Goal: Information Seeking & Learning: Learn about a topic

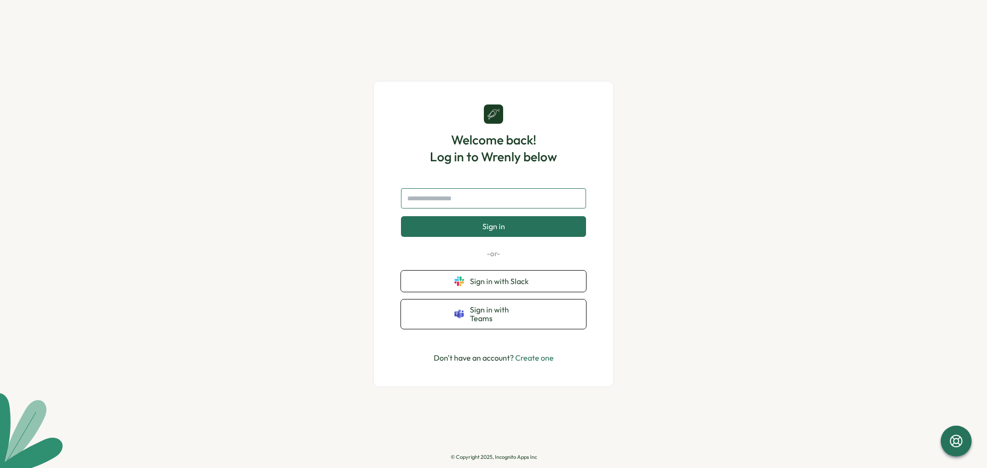
click at [487, 197] on input "text" at bounding box center [493, 198] width 185 height 20
type input "**********"
click at [401, 216] on button "Sign in" at bounding box center [493, 226] width 185 height 20
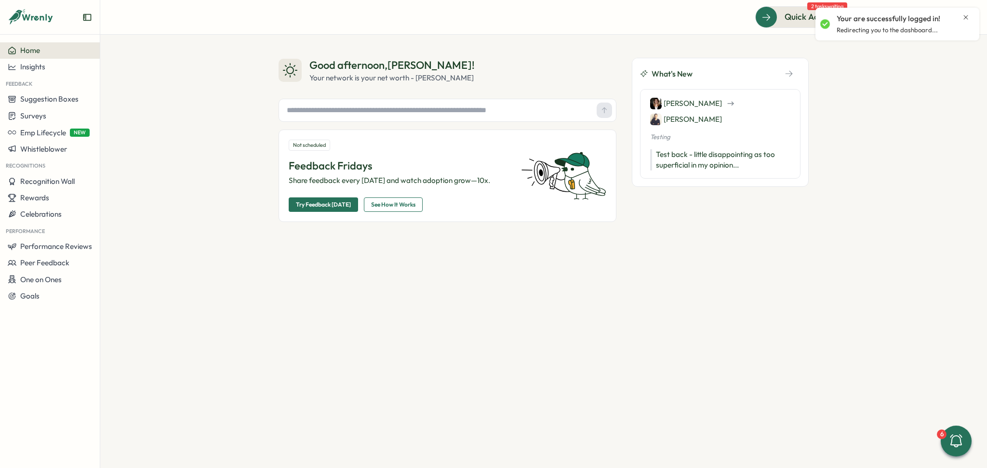
click at [969, 19] on div "Your are successfully logged in! Redirecting you to the dashboard..." at bounding box center [897, 24] width 154 height 25
click at [964, 15] on icon "Close notification" at bounding box center [966, 17] width 8 height 8
click at [966, 14] on img at bounding box center [966, 17] width 18 height 18
click at [968, 53] on div "Edit Profile" at bounding box center [949, 47] width 59 height 18
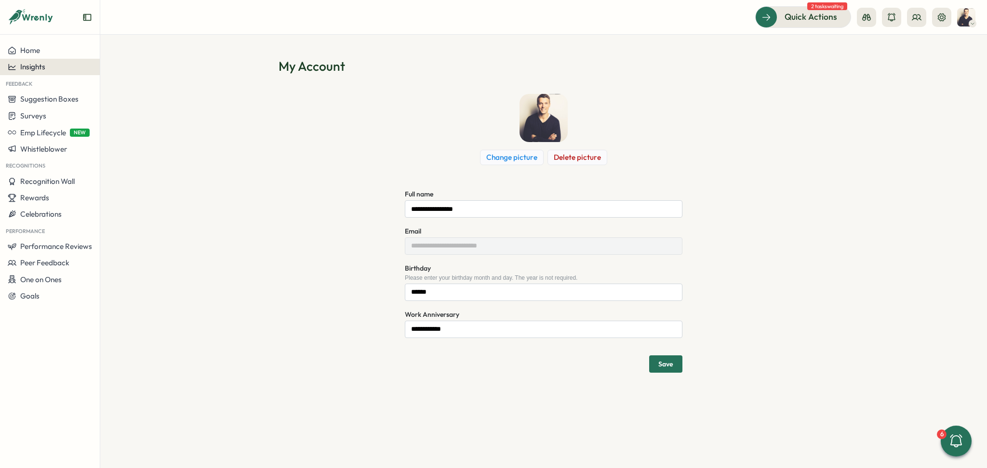
click at [49, 66] on div "Insights" at bounding box center [50, 67] width 84 height 9
click at [44, 98] on span "Suggestion Boxes" at bounding box center [49, 98] width 58 height 9
click at [44, 115] on span "Surveys" at bounding box center [33, 115] width 26 height 9
click at [147, 101] on div "Insights" at bounding box center [138, 98] width 72 height 11
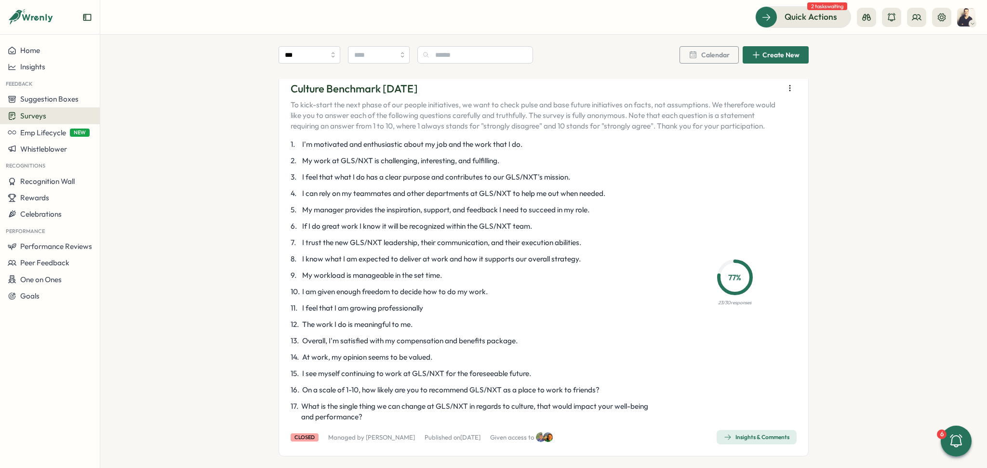
scroll to position [1927, 0]
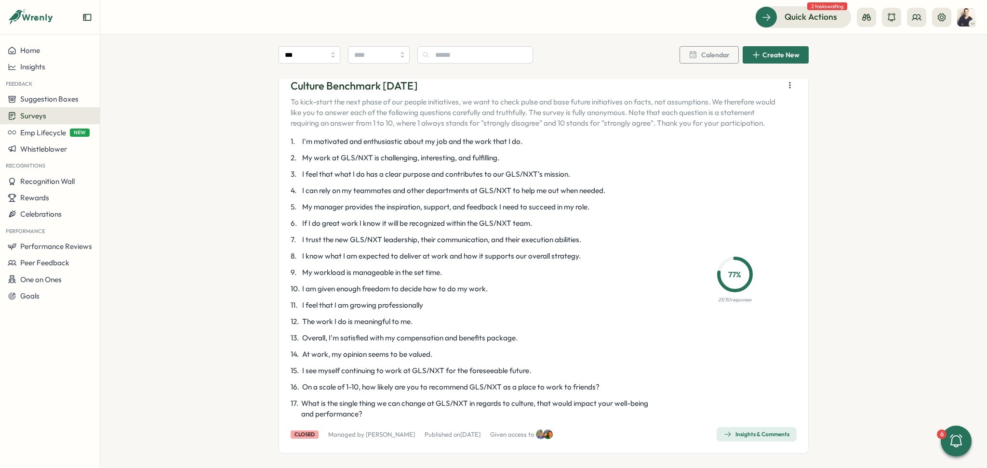
drag, startPoint x: 433, startPoint y: 86, endPoint x: 198, endPoint y: 84, distance: 235.1
copy p "Culture Benchmark [DATE]"
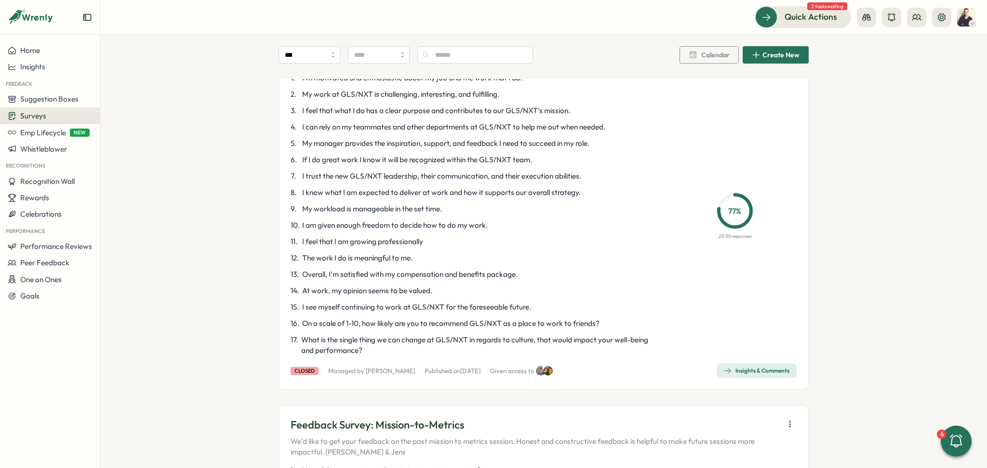
scroll to position [1991, 0]
click at [750, 376] on span "Insights & Comments" at bounding box center [757, 370] width 66 height 13
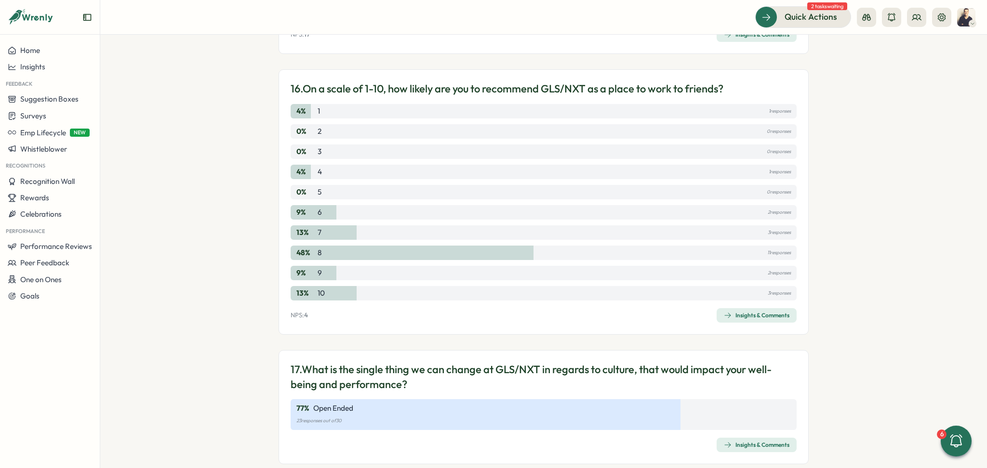
scroll to position [4302, 0]
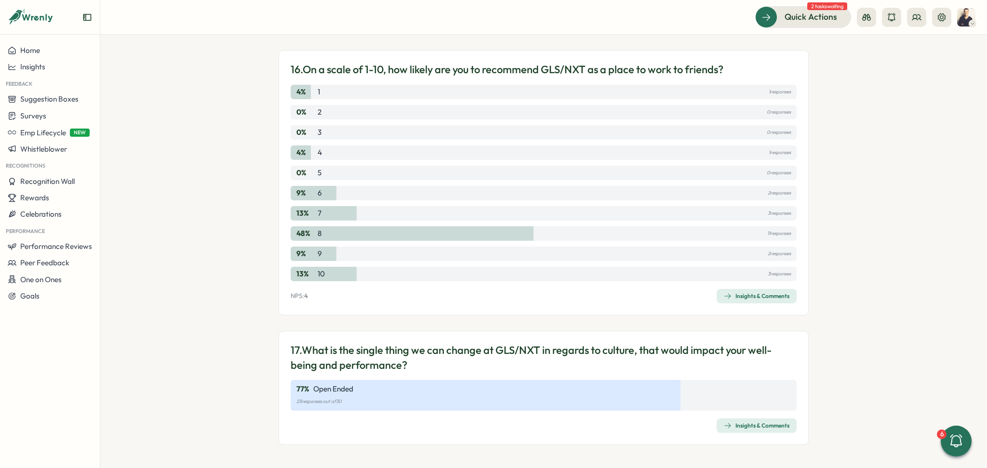
click at [749, 422] on span "Insights & Comments" at bounding box center [757, 425] width 66 height 13
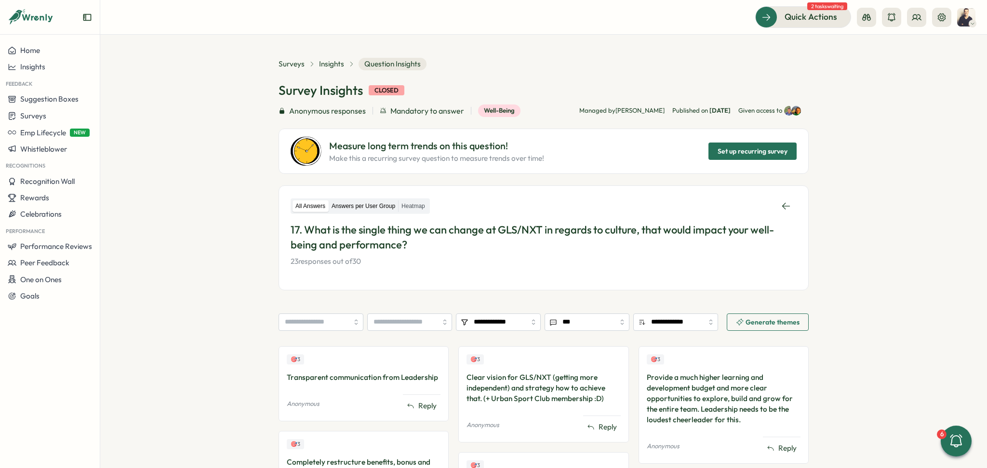
click at [356, 207] on label "Answers per User Group" at bounding box center [363, 206] width 69 height 12
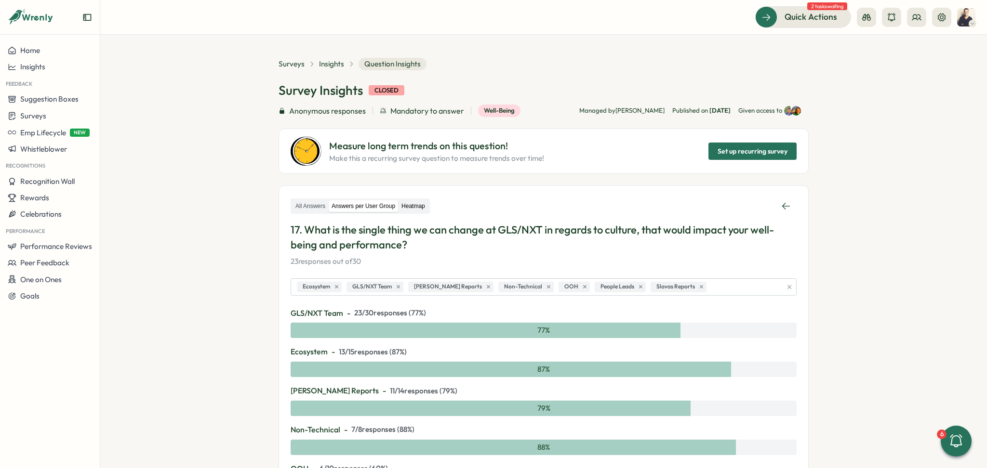
click at [412, 207] on label "Heatmap" at bounding box center [412, 206] width 29 height 12
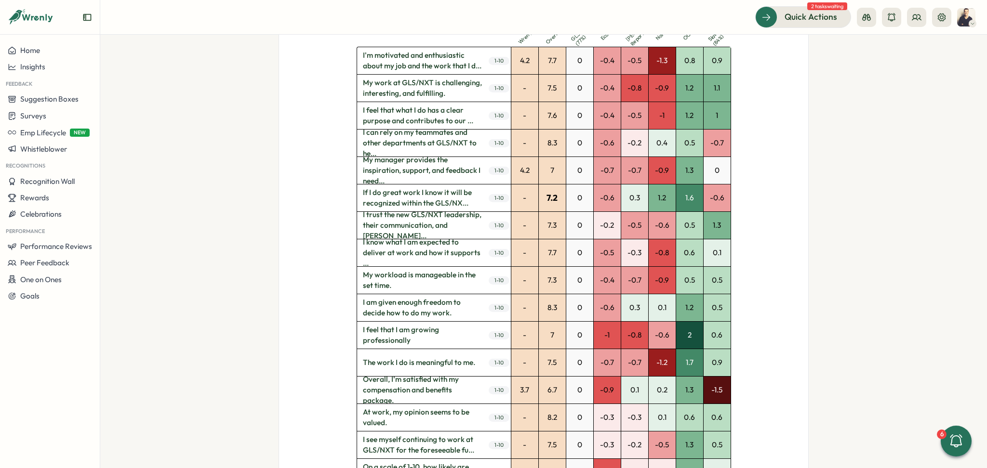
scroll to position [385, 0]
